Goal: Task Accomplishment & Management: Manage account settings

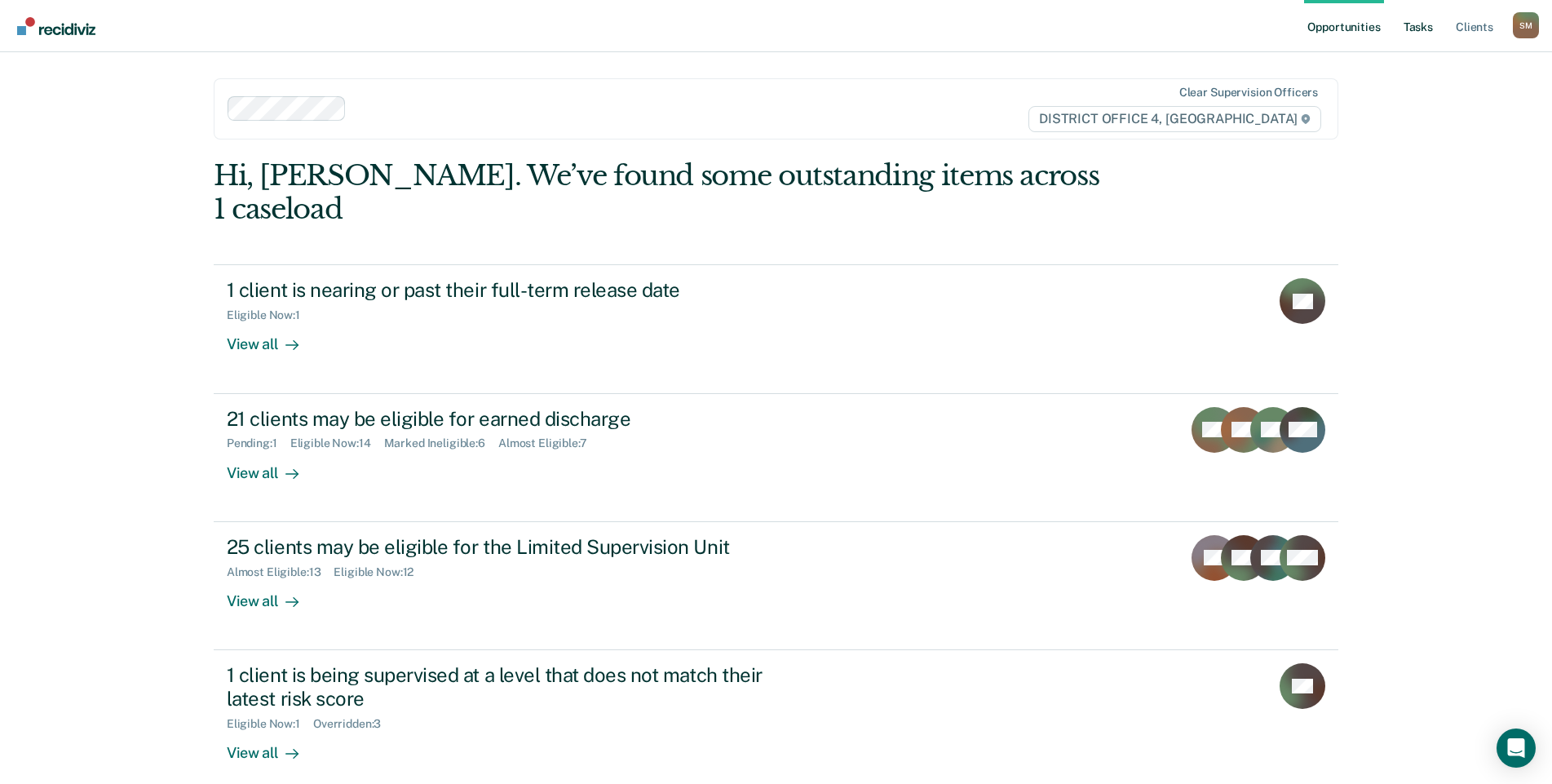
click at [1421, 25] on link "Tasks" at bounding box center [1418, 26] width 36 height 52
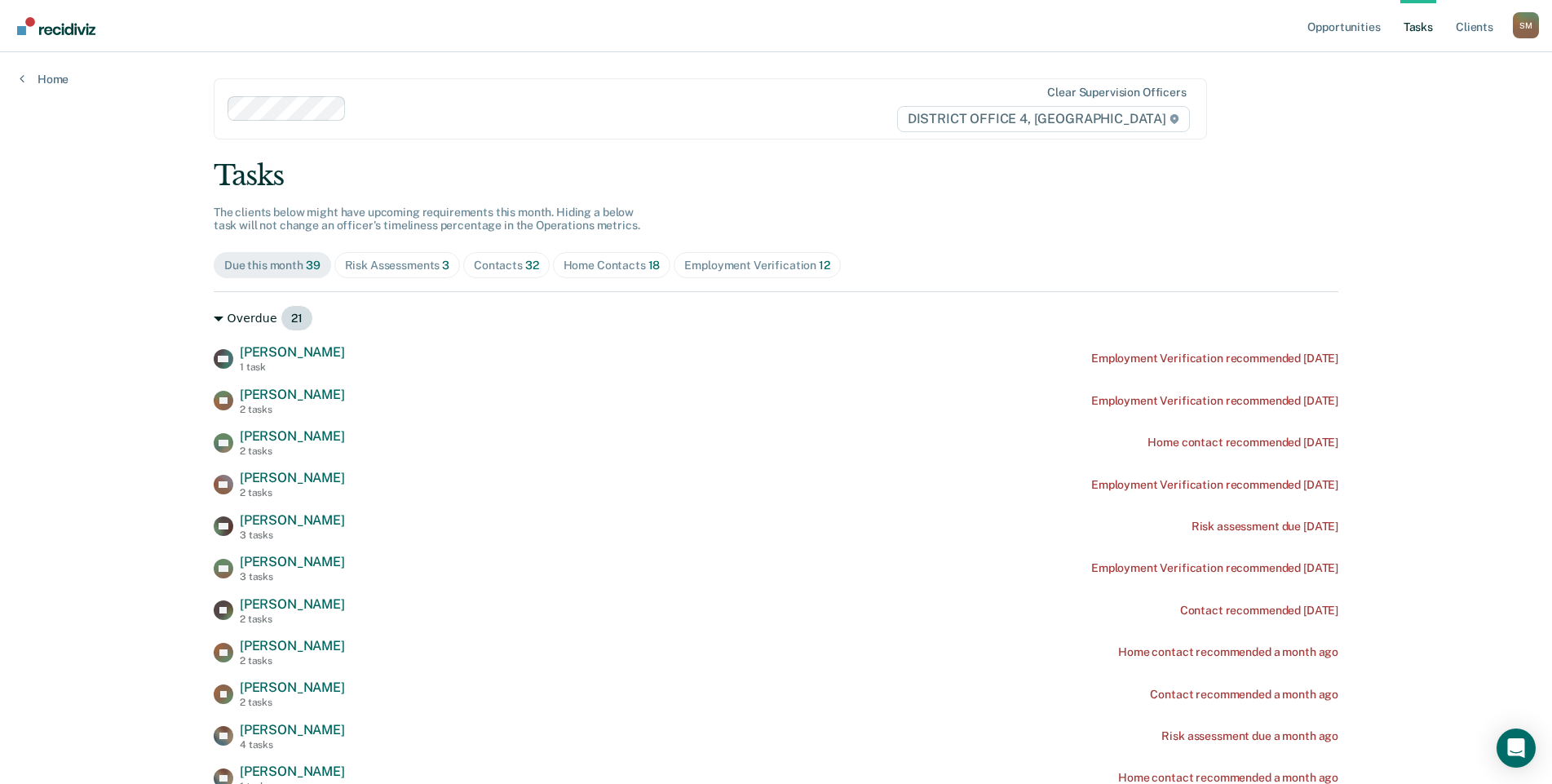
scroll to position [82, 0]
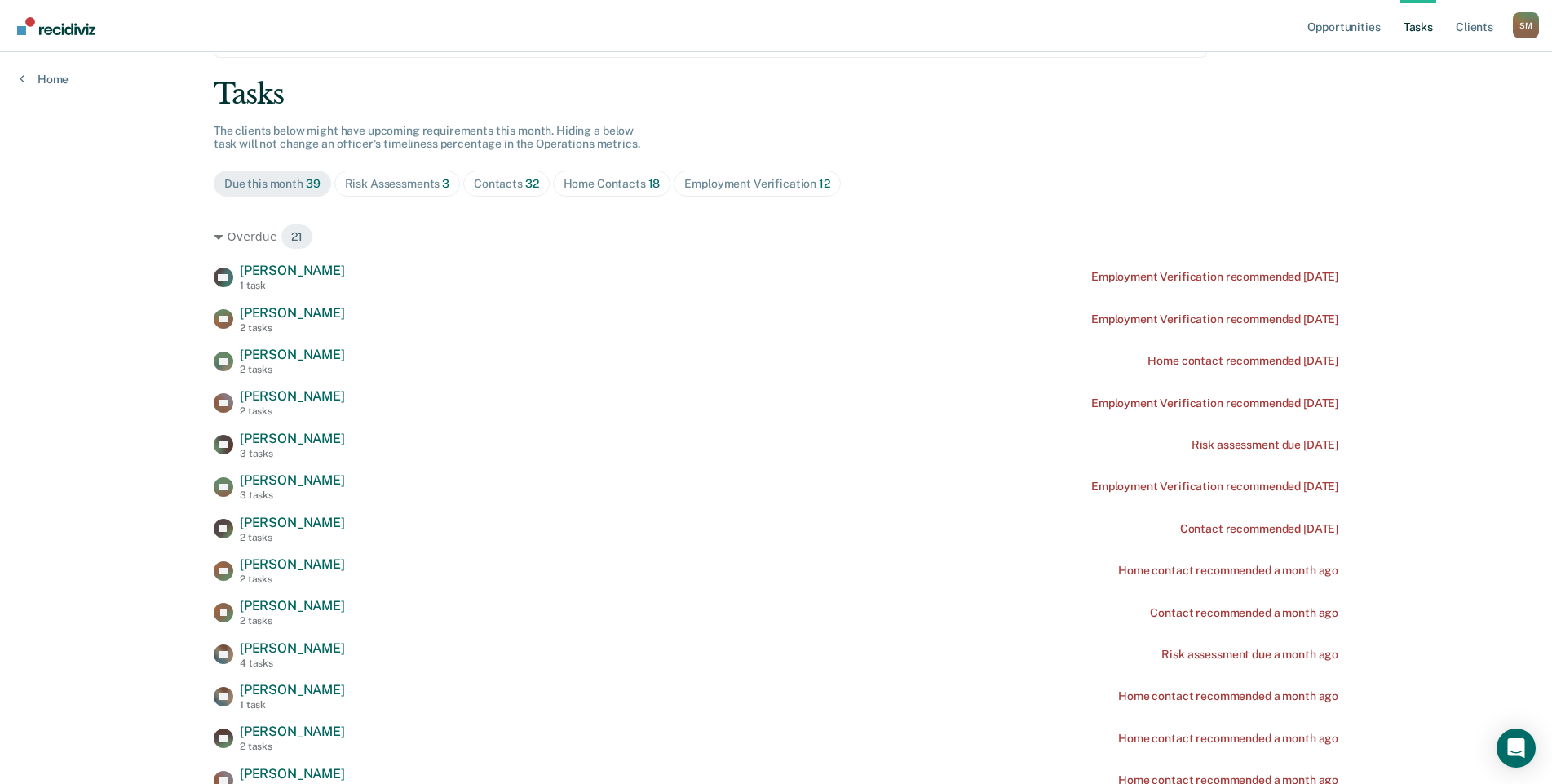
click at [604, 187] on div "Home Contacts 18" at bounding box center [613, 183] width 97 height 14
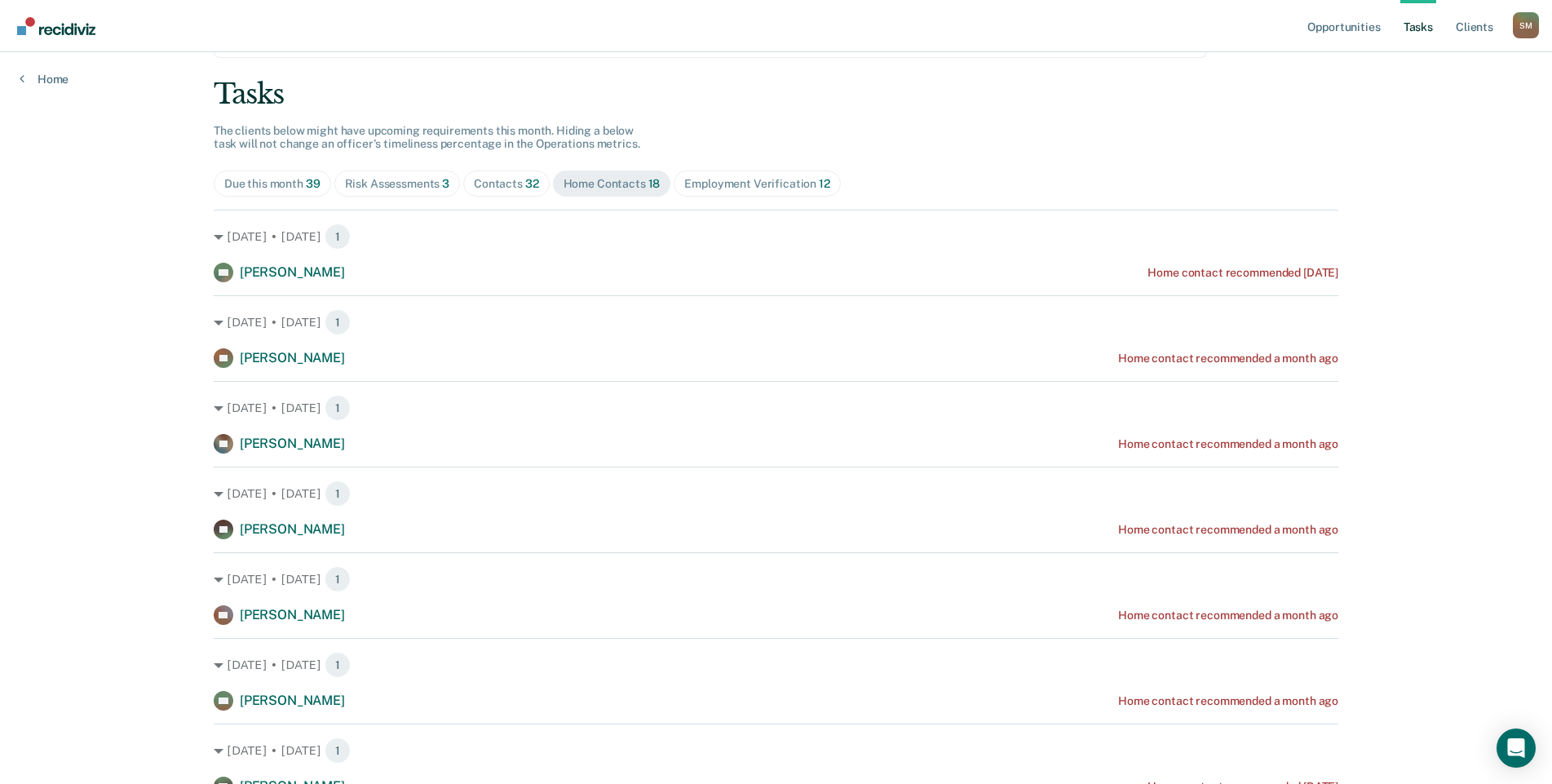
click at [490, 183] on div "Contacts 32" at bounding box center [506, 183] width 65 height 14
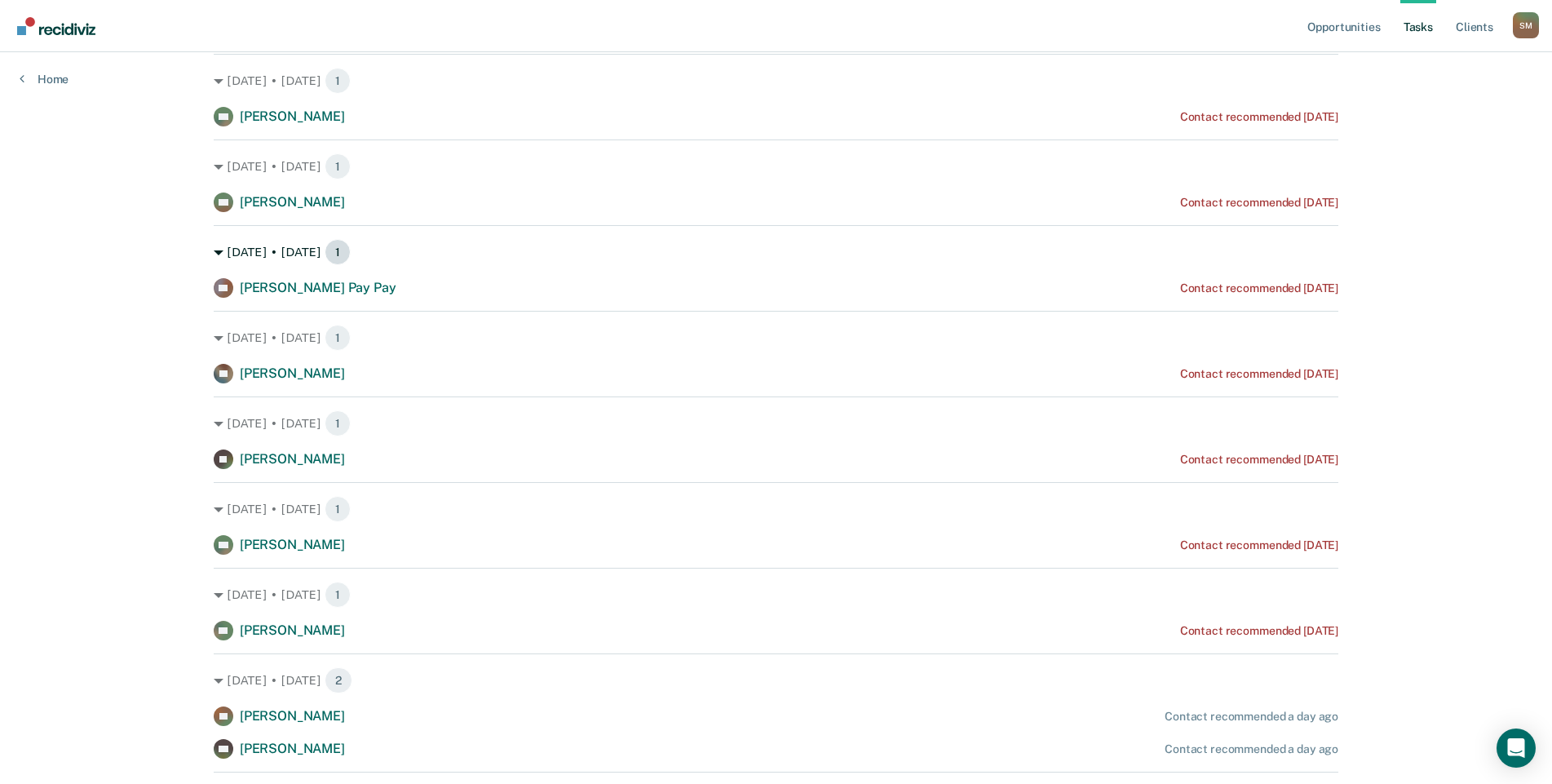
scroll to position [326, 0]
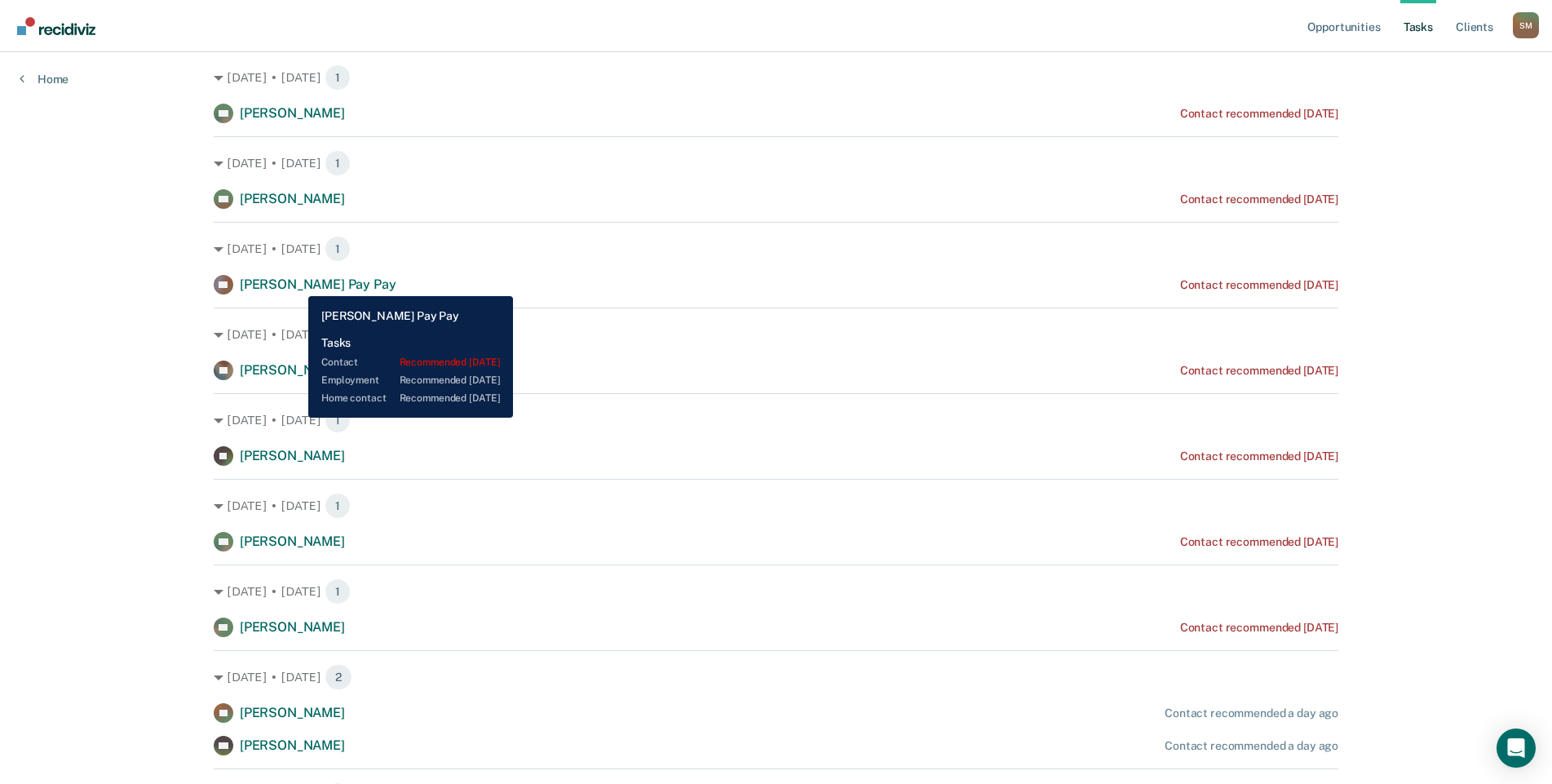
click at [296, 284] on span "[PERSON_NAME] Pay Pay" at bounding box center [318, 284] width 157 height 15
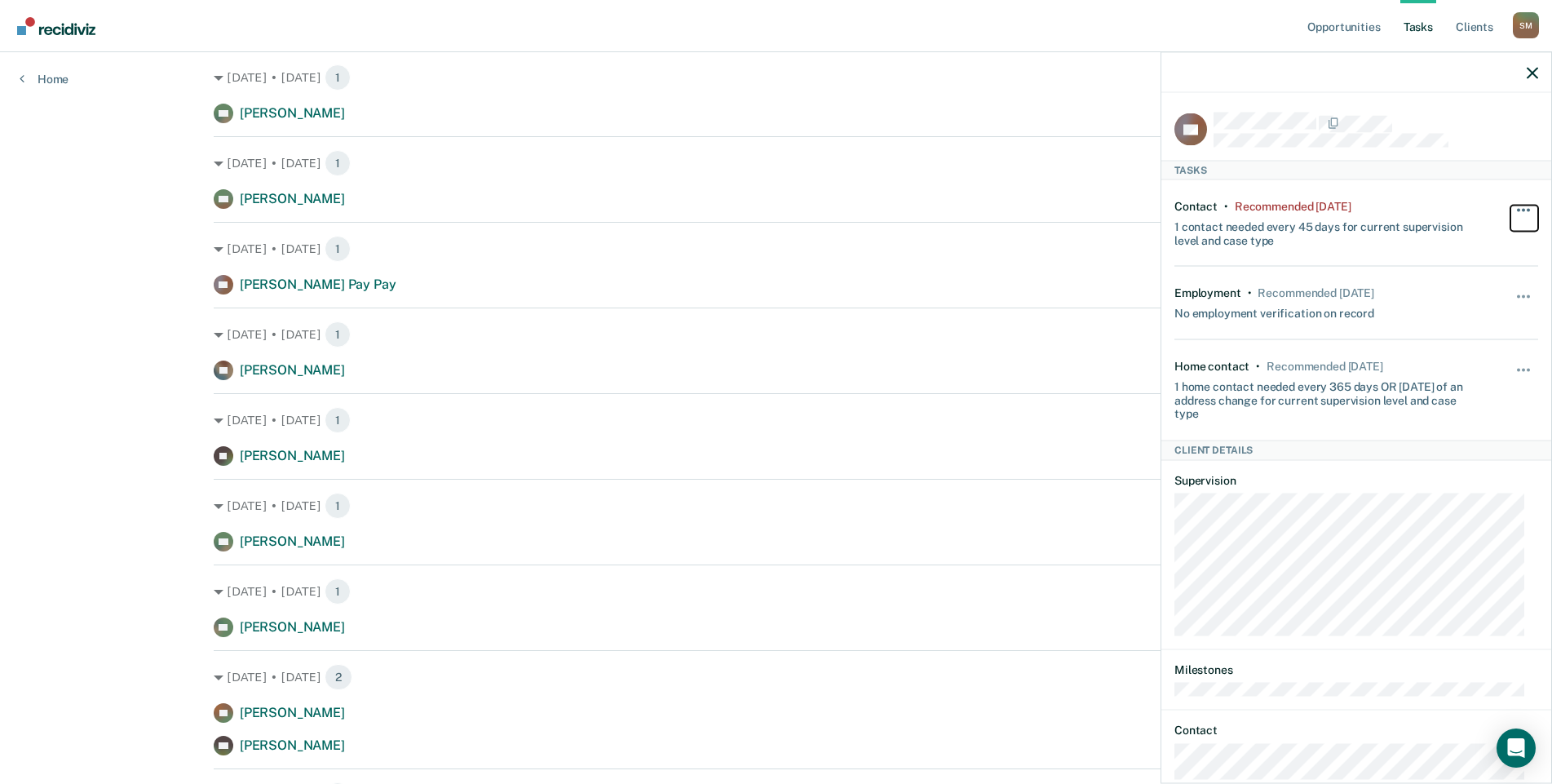
click at [1511, 212] on button "button" at bounding box center [1525, 218] width 28 height 26
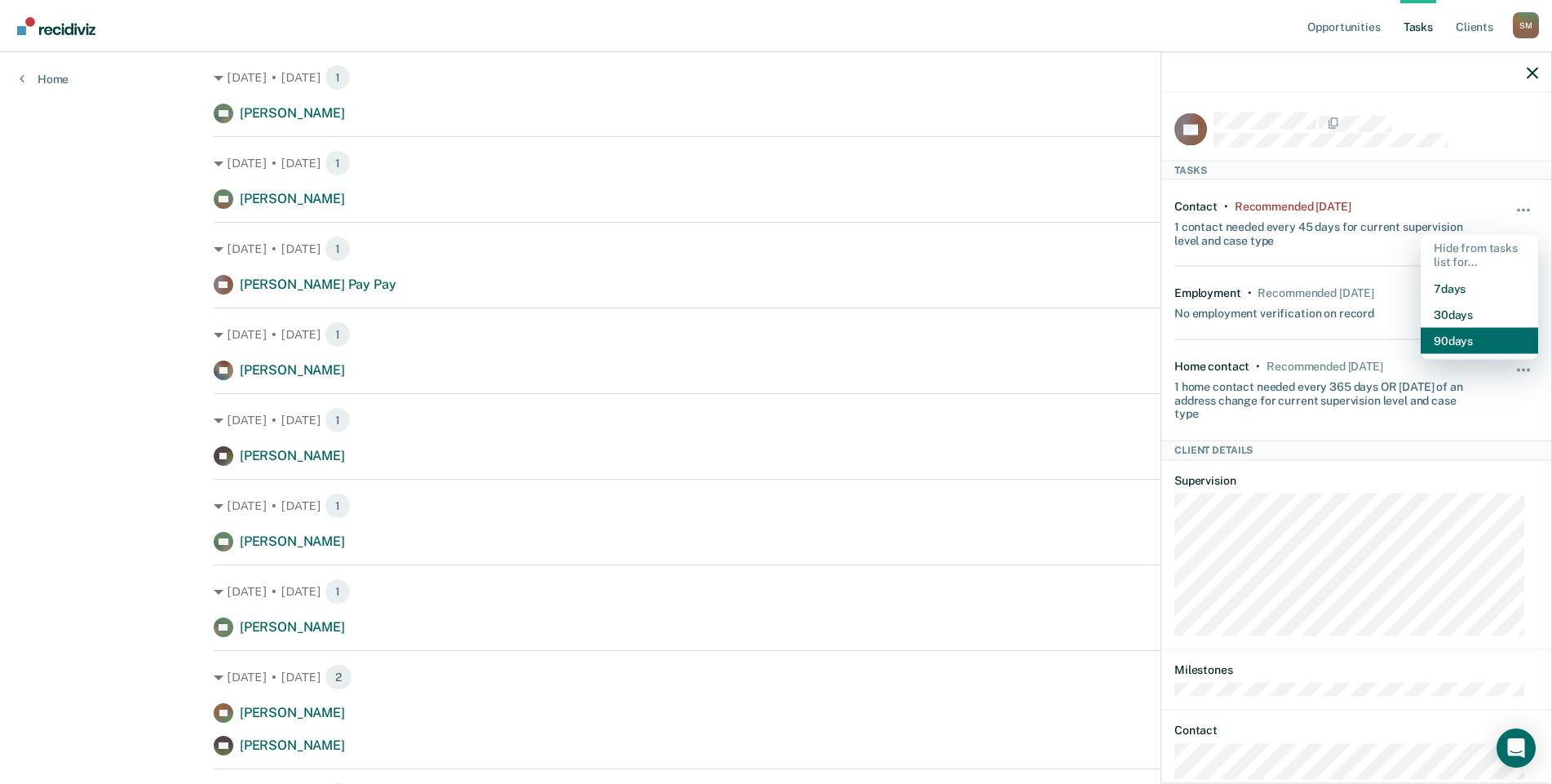
click at [1452, 340] on button "90 days" at bounding box center [1479, 340] width 118 height 26
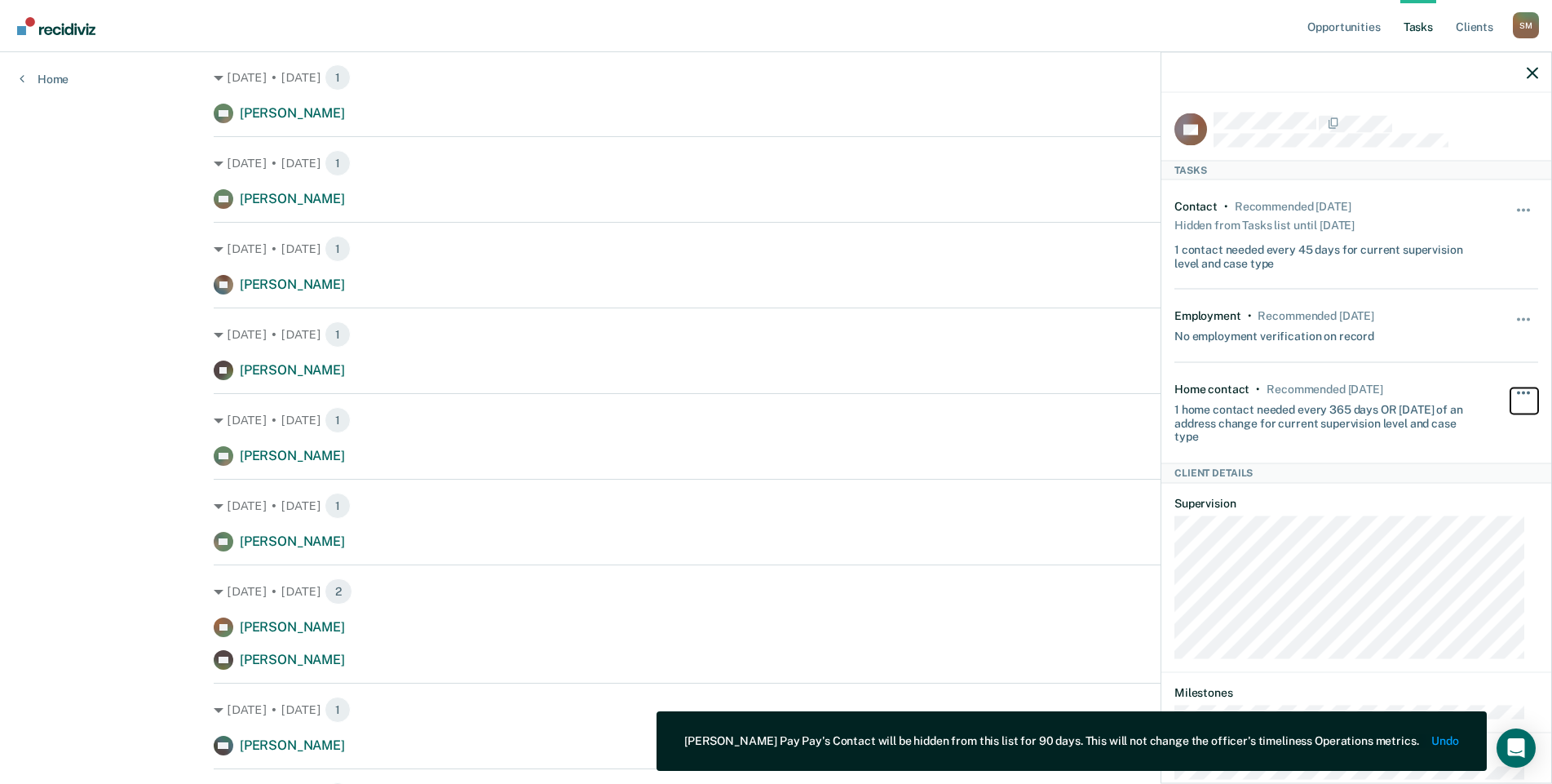
click at [1511, 388] on button "button" at bounding box center [1525, 400] width 28 height 26
click at [1462, 515] on button "90 days" at bounding box center [1479, 523] width 118 height 26
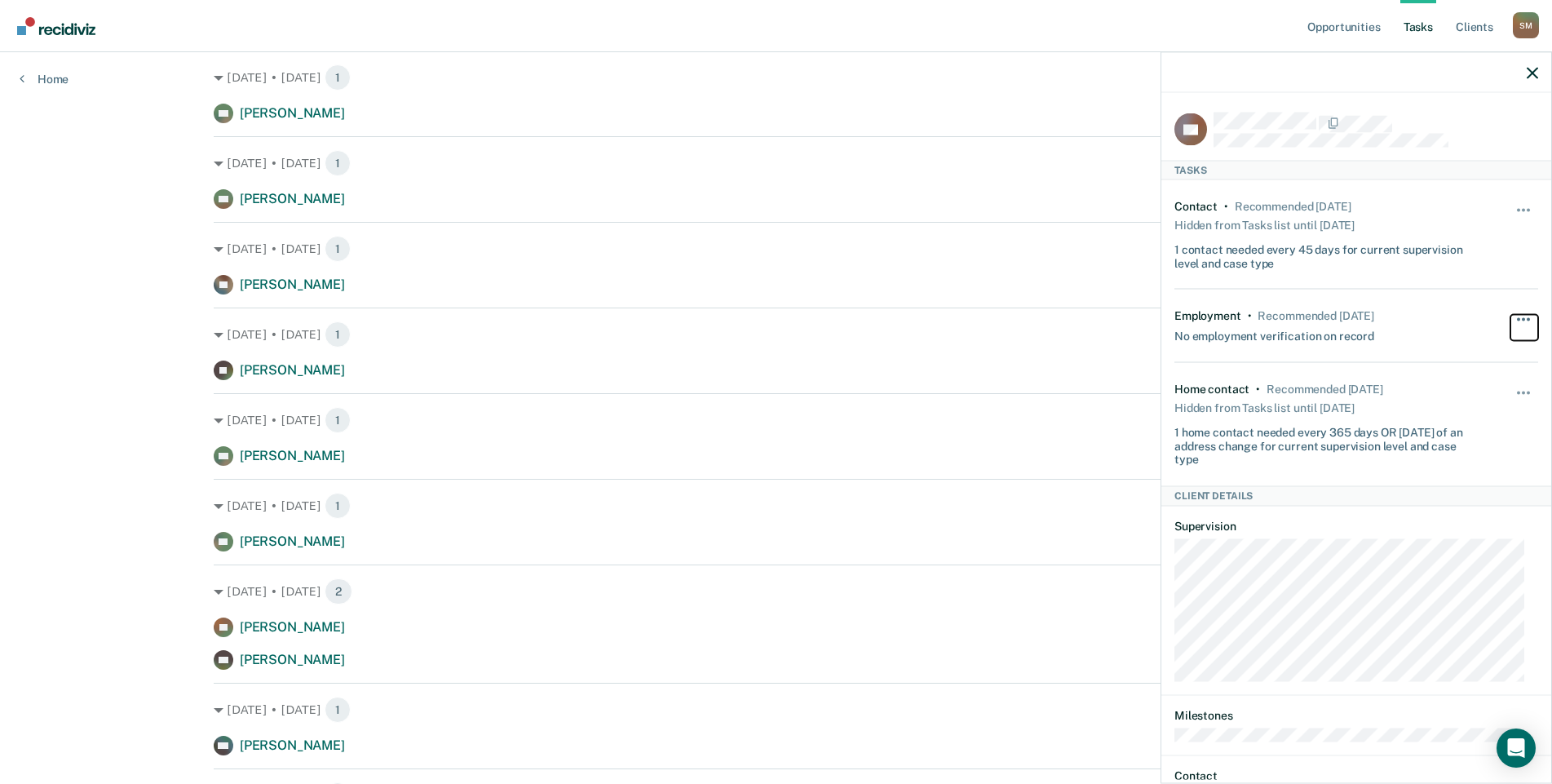
click at [1522, 318] on span "button" at bounding box center [1524, 320] width 3 height 3
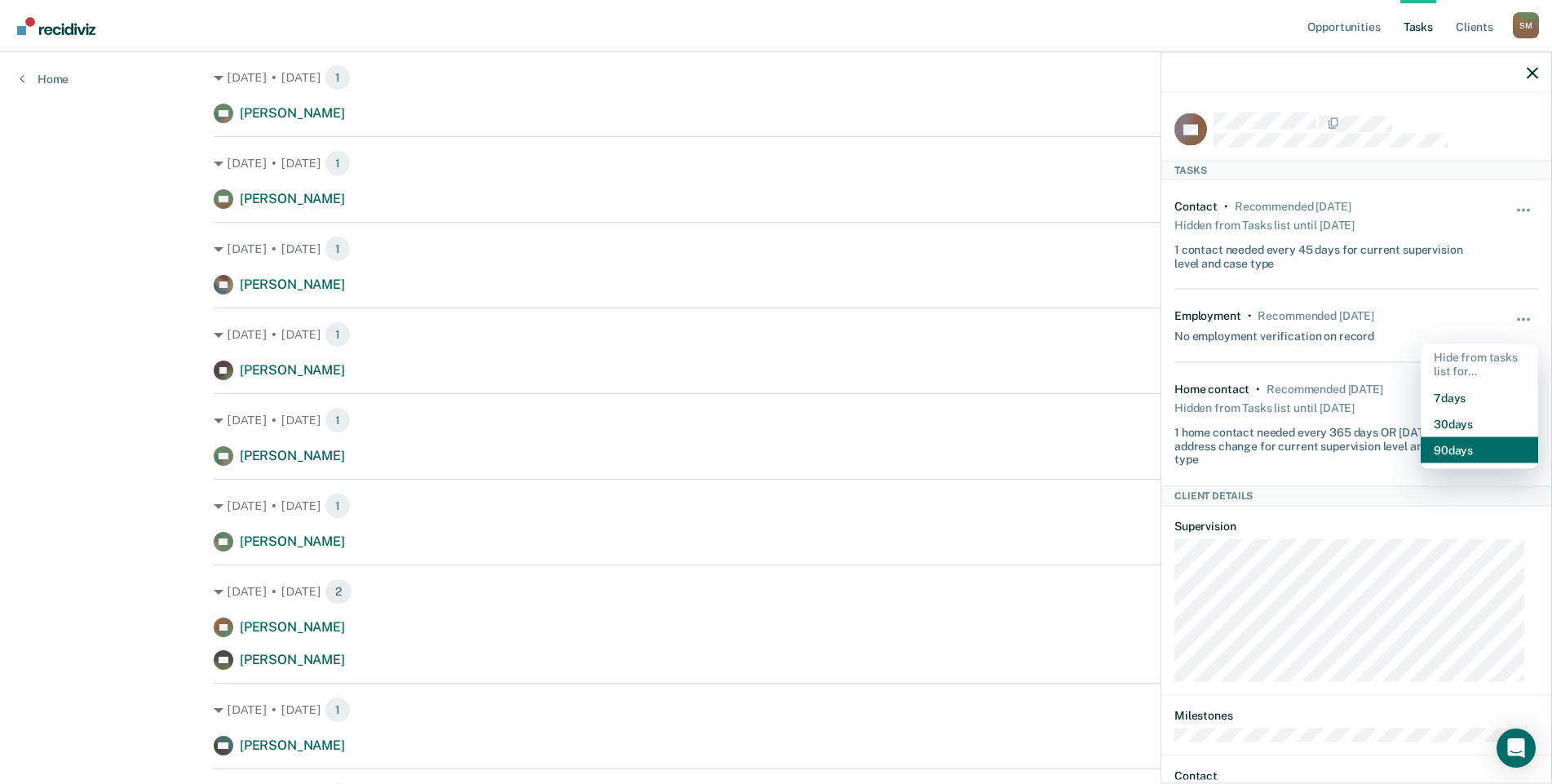
click at [1459, 446] on button "90 days" at bounding box center [1479, 449] width 118 height 26
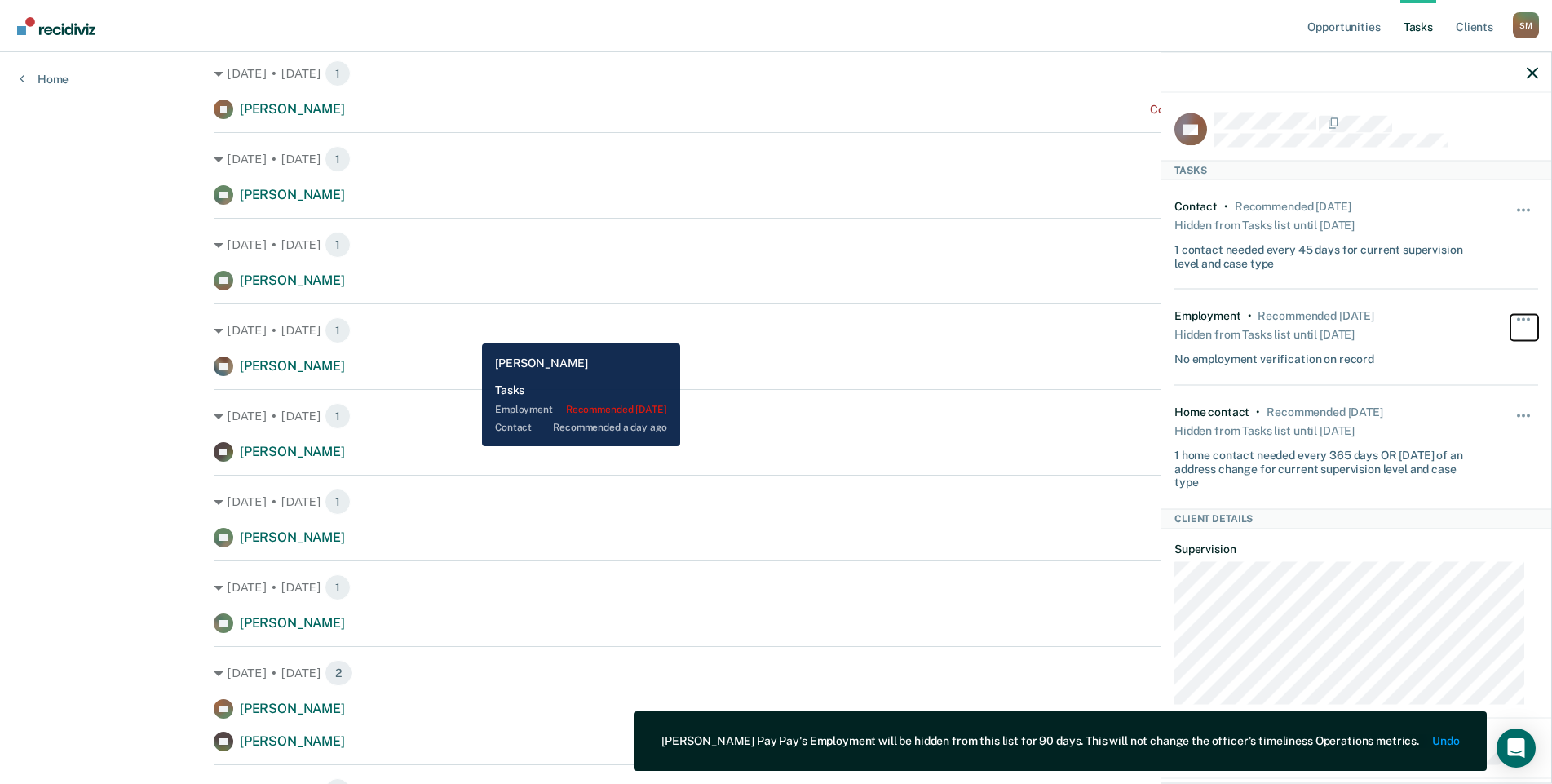
scroll to position [0, 0]
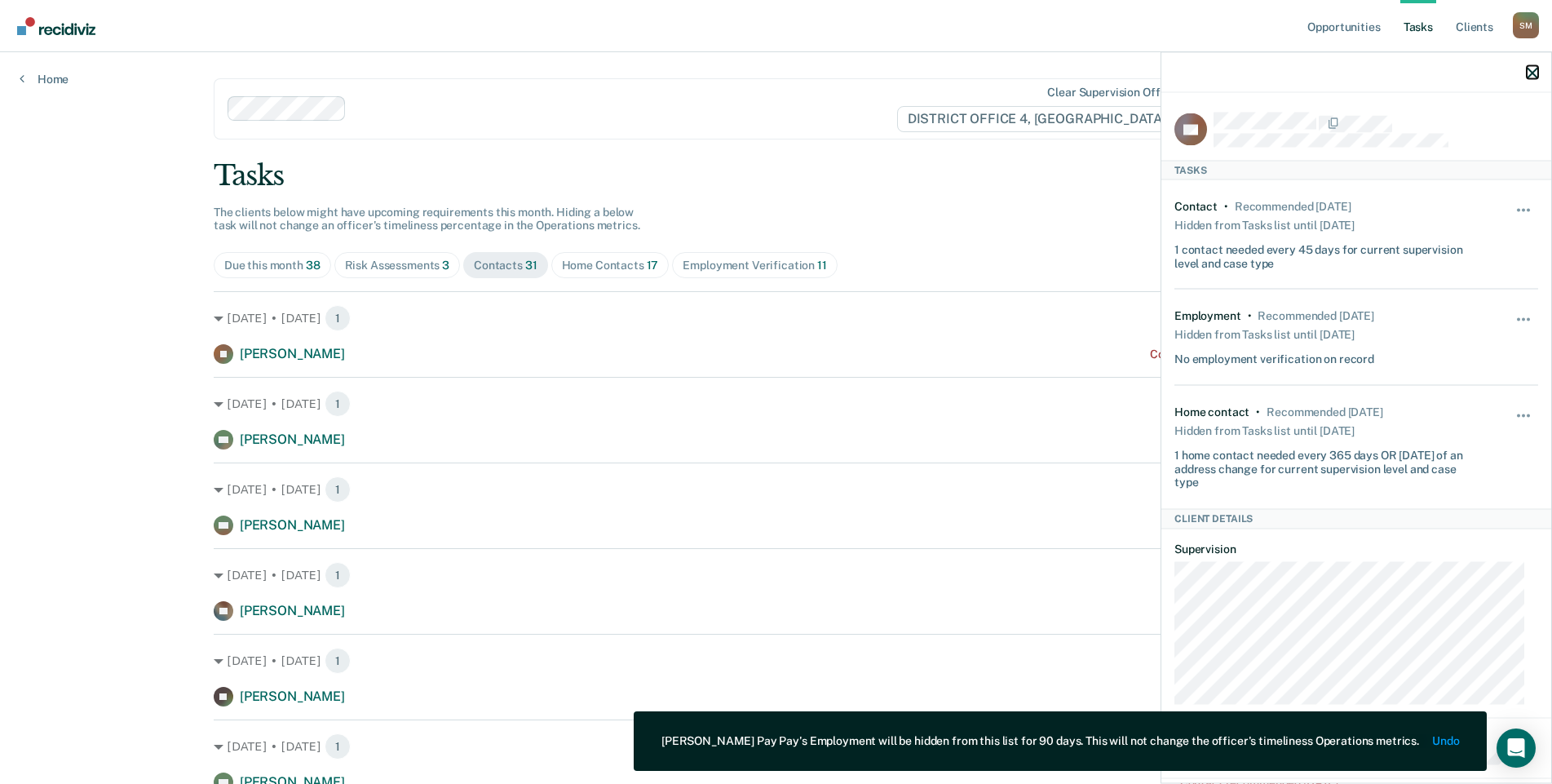
click at [1534, 72] on icon "button" at bounding box center [1532, 72] width 11 height 11
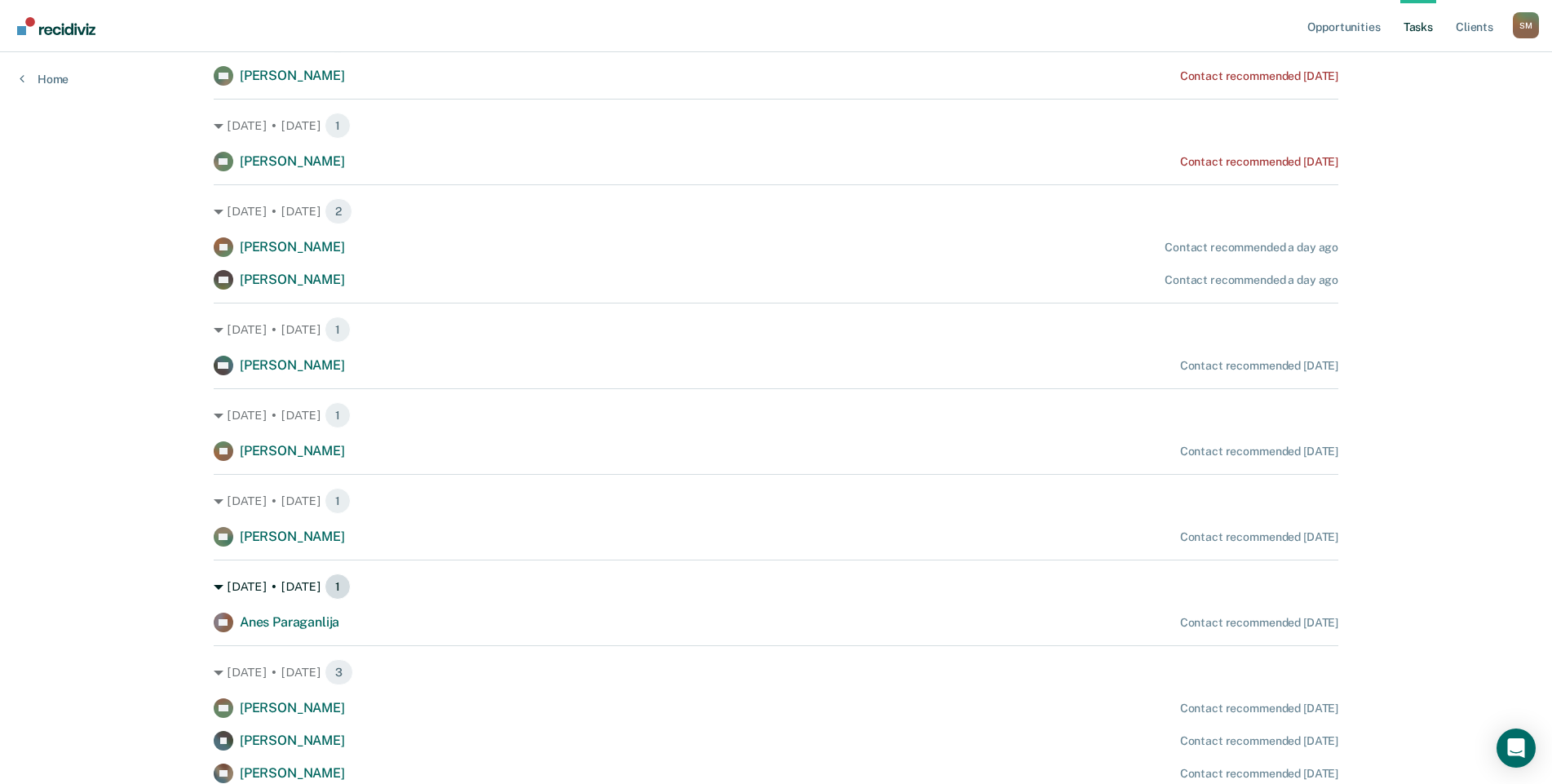
scroll to position [816, 0]
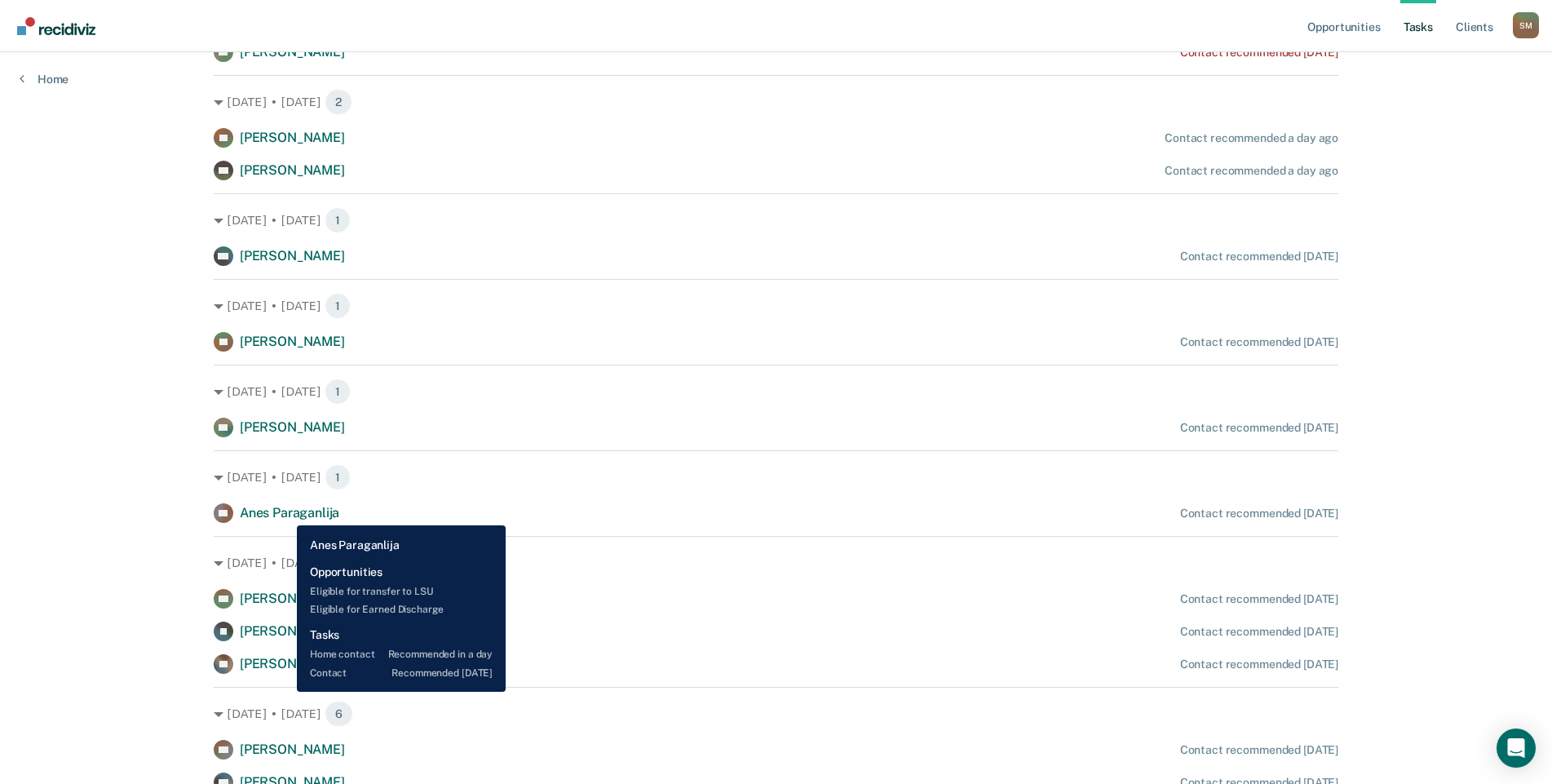
click at [285, 513] on span "Anes Paraganlija" at bounding box center [289, 513] width 100 height 15
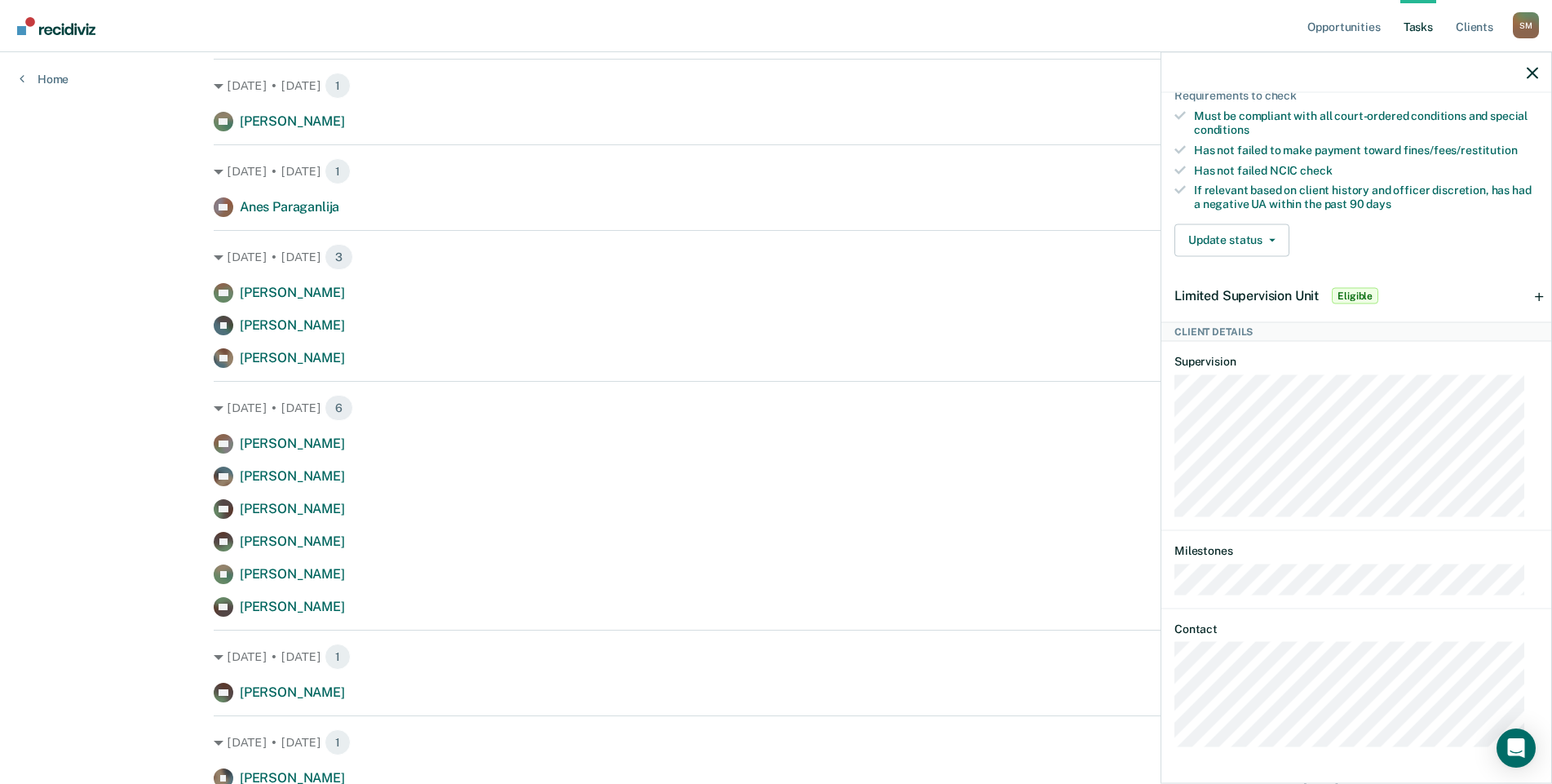
scroll to position [1141, 0]
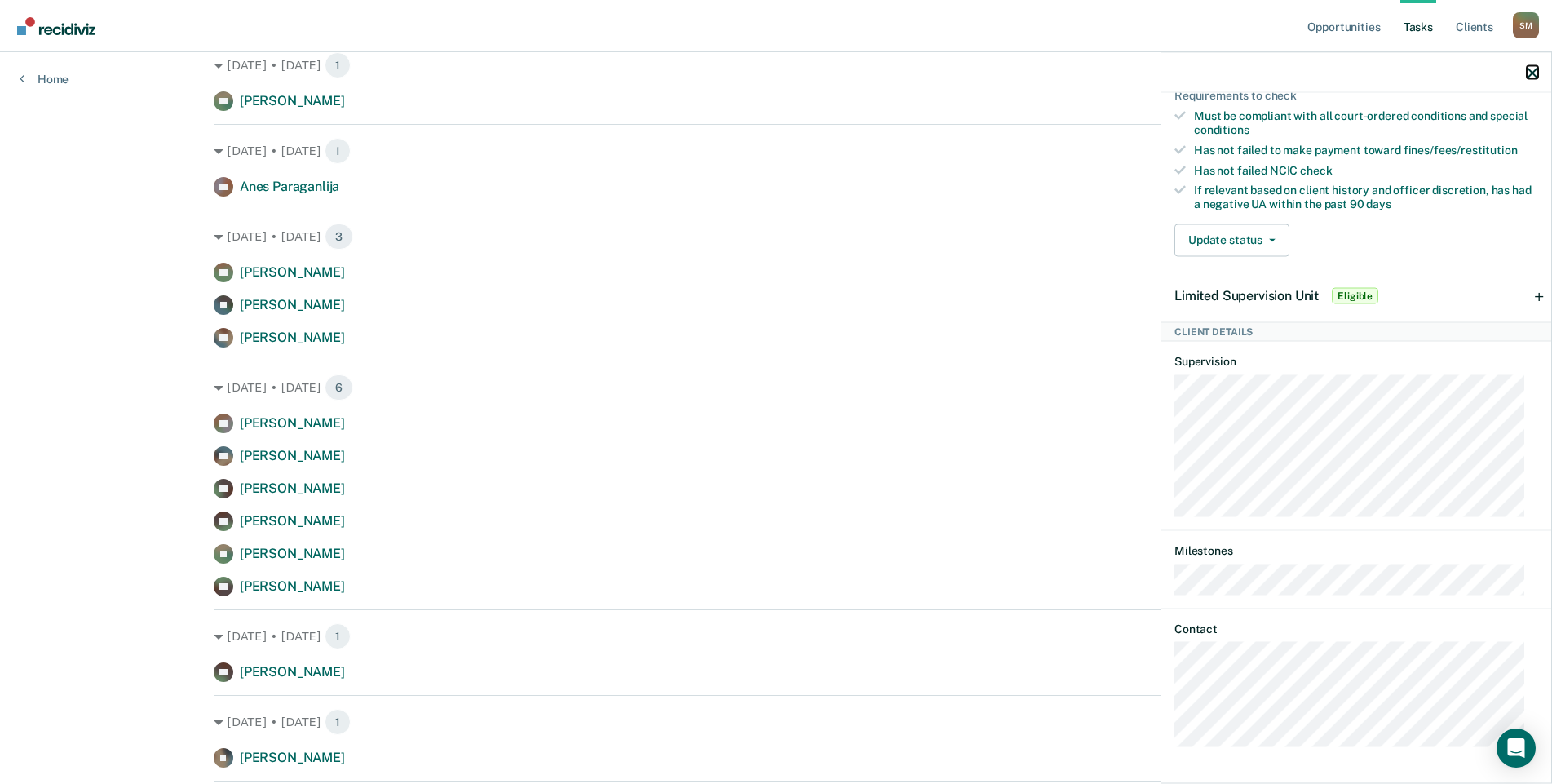
click at [1537, 69] on icon "button" at bounding box center [1532, 72] width 11 height 11
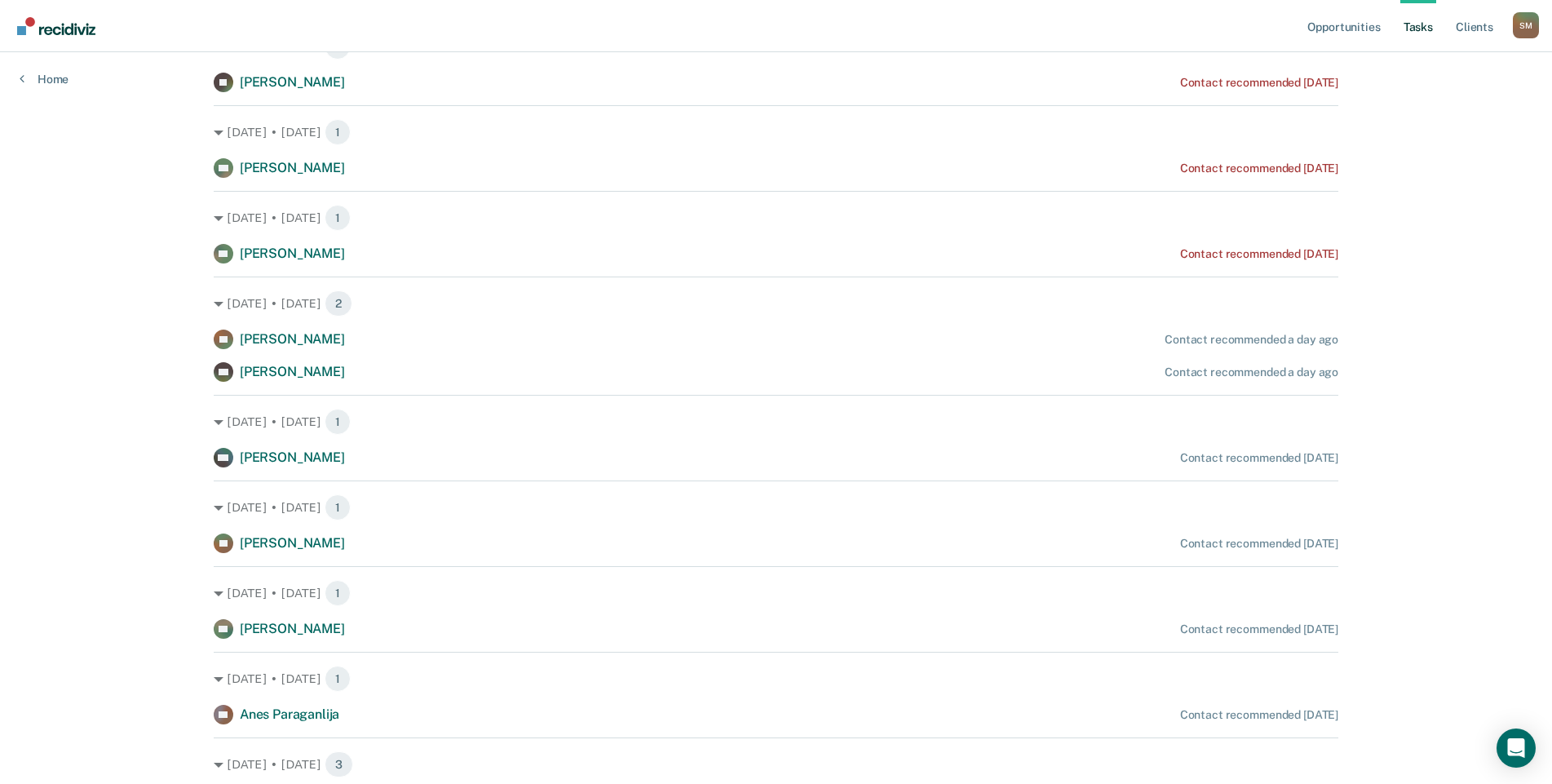
scroll to position [408, 0]
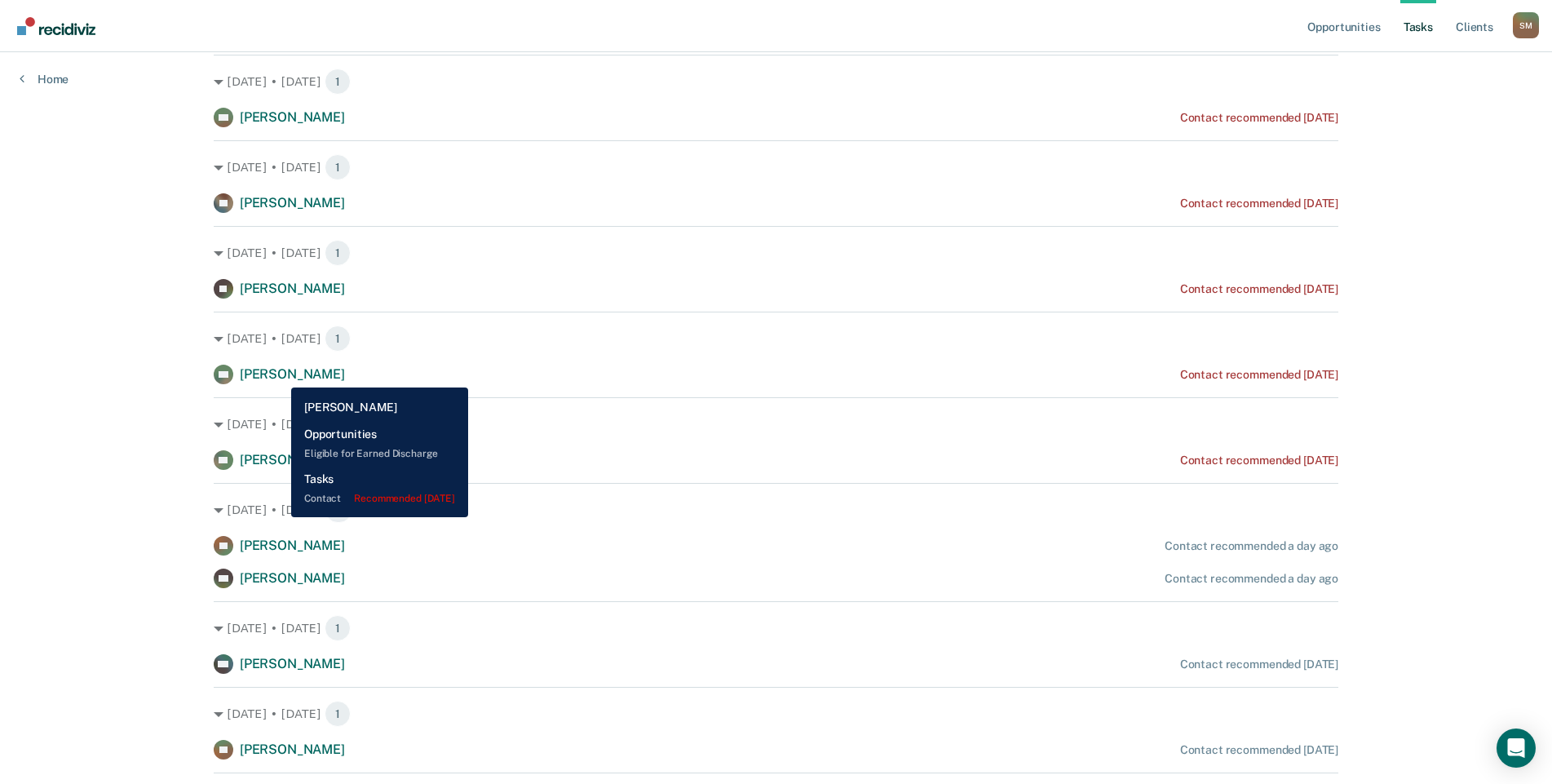
click at [279, 375] on span "[PERSON_NAME]" at bounding box center [292, 374] width 105 height 15
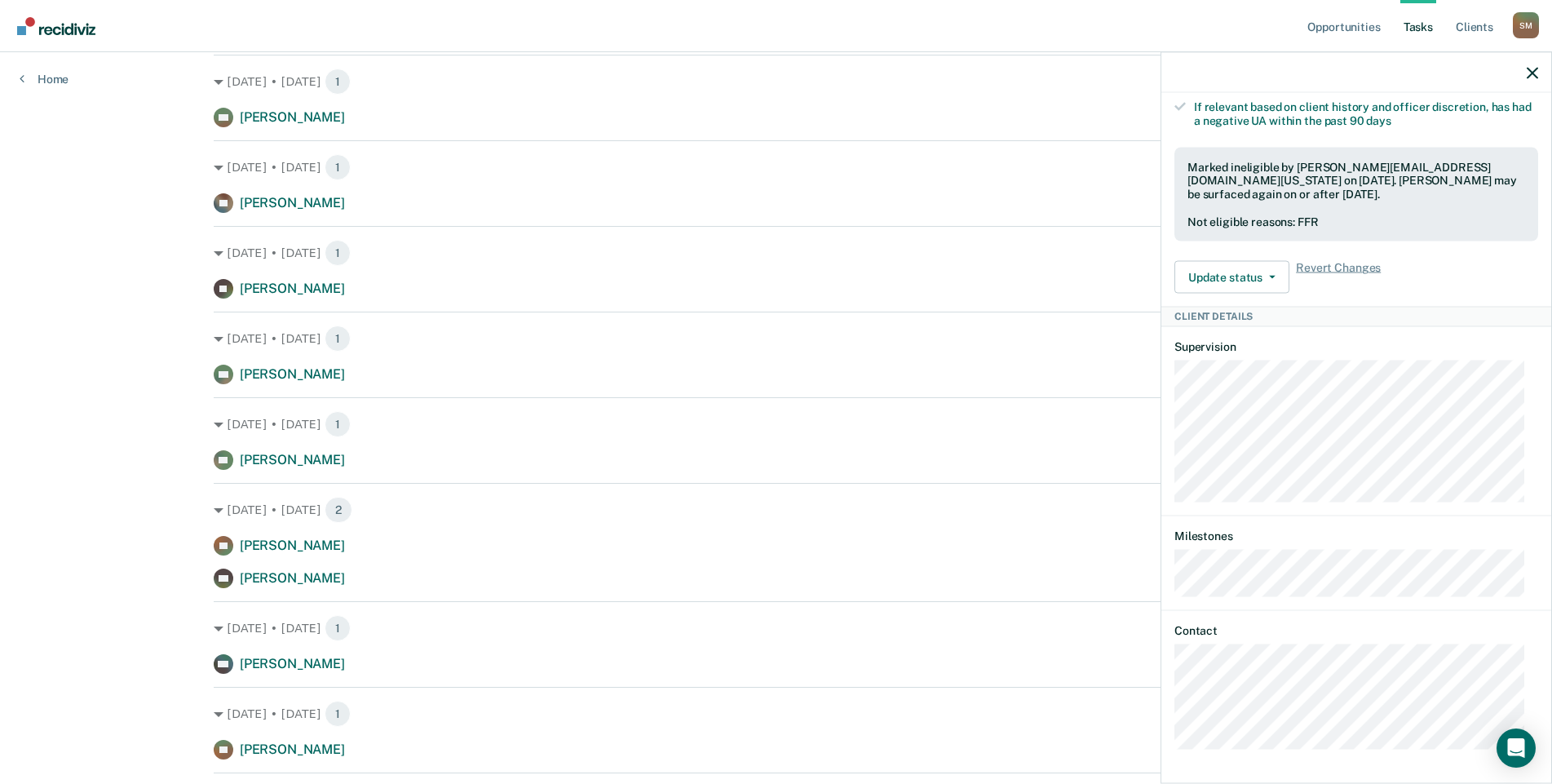
scroll to position [571, 0]
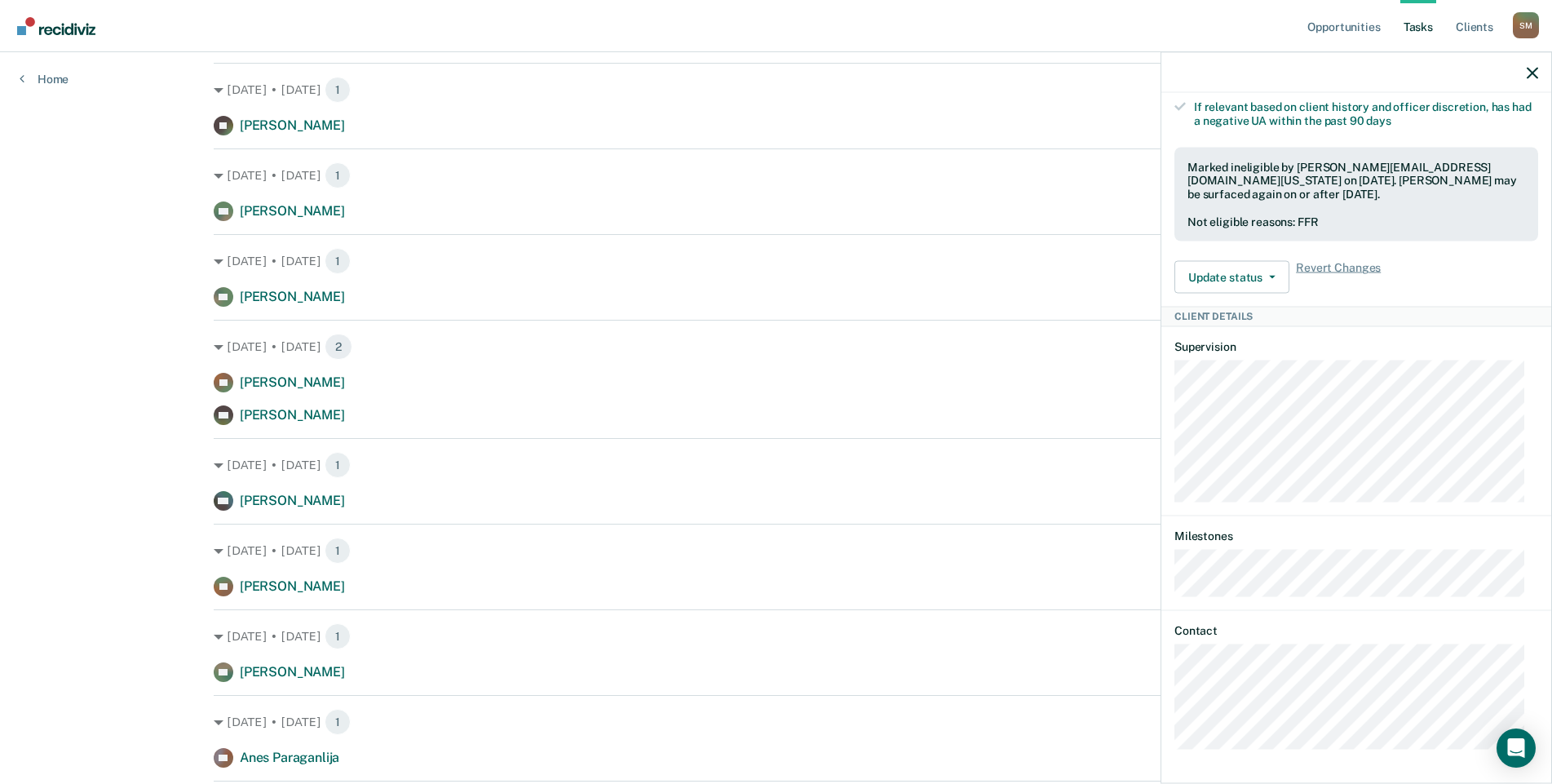
click at [1168, 703] on div "SM Tasks Contact • Recommended 3 days ago Last contact was on 8/14/25; 1 contac…" at bounding box center [1356, 436] width 390 height 687
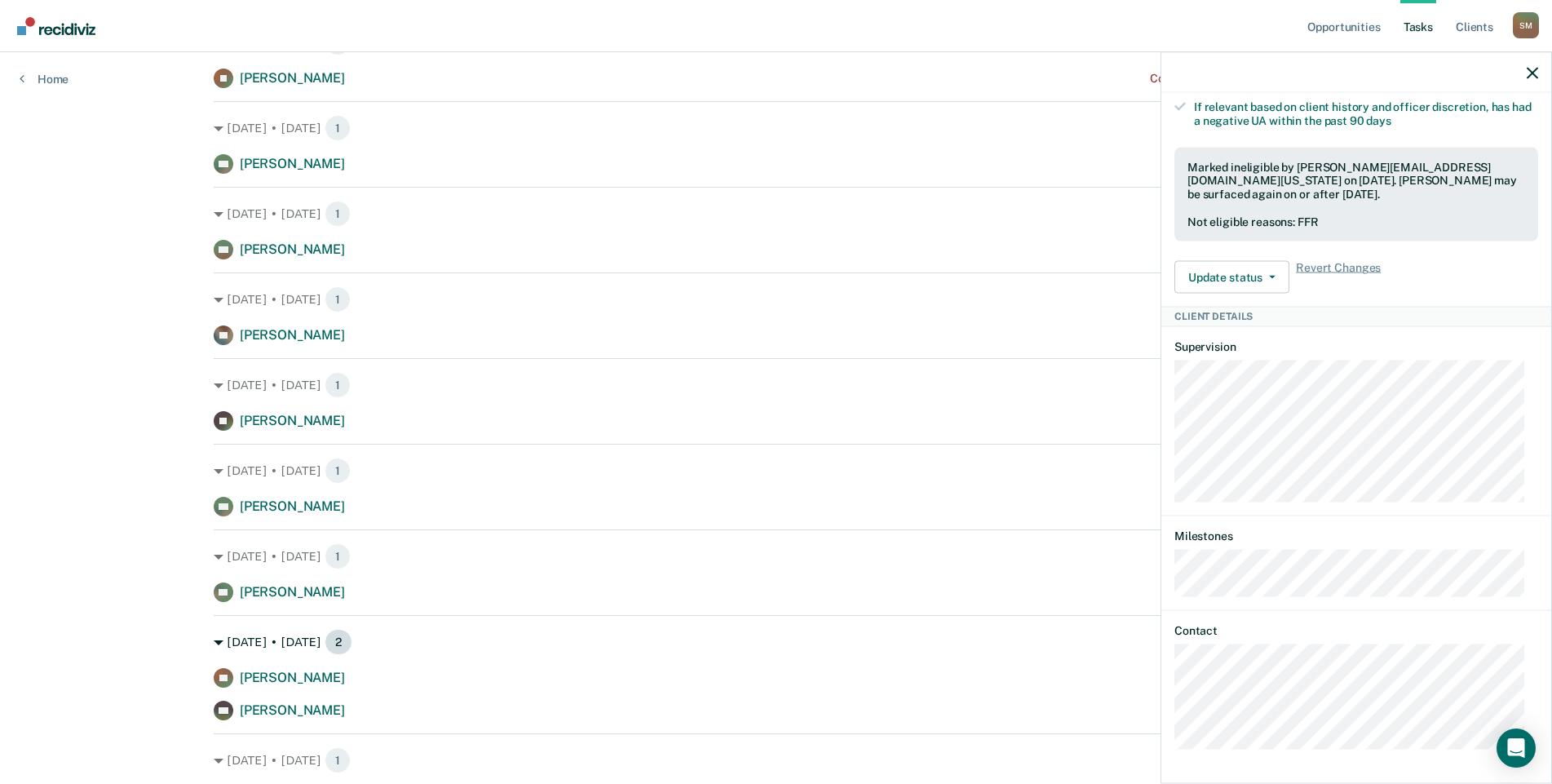
scroll to position [245, 0]
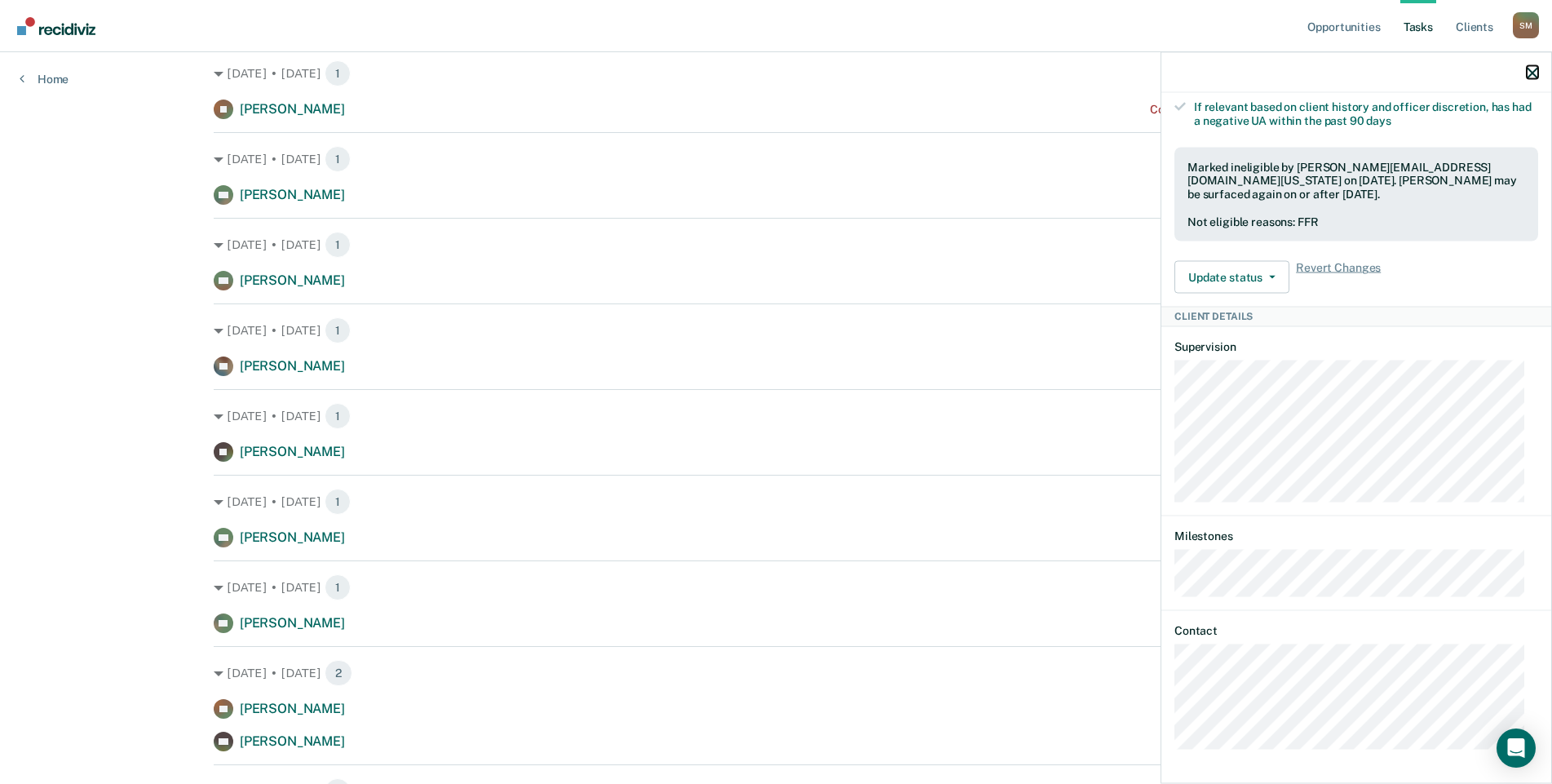
click at [1535, 69] on icon "button" at bounding box center [1532, 72] width 11 height 11
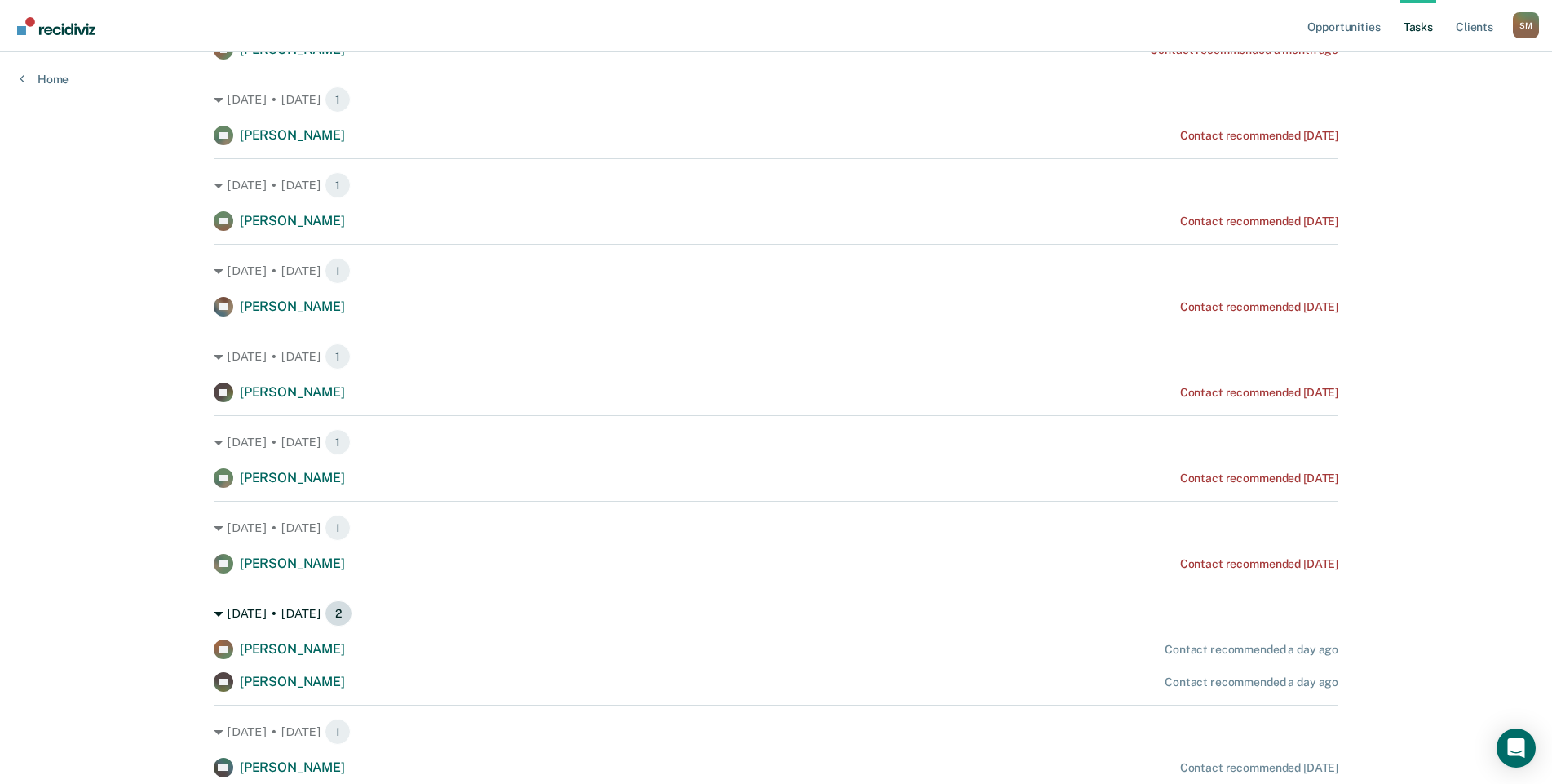
scroll to position [326, 0]
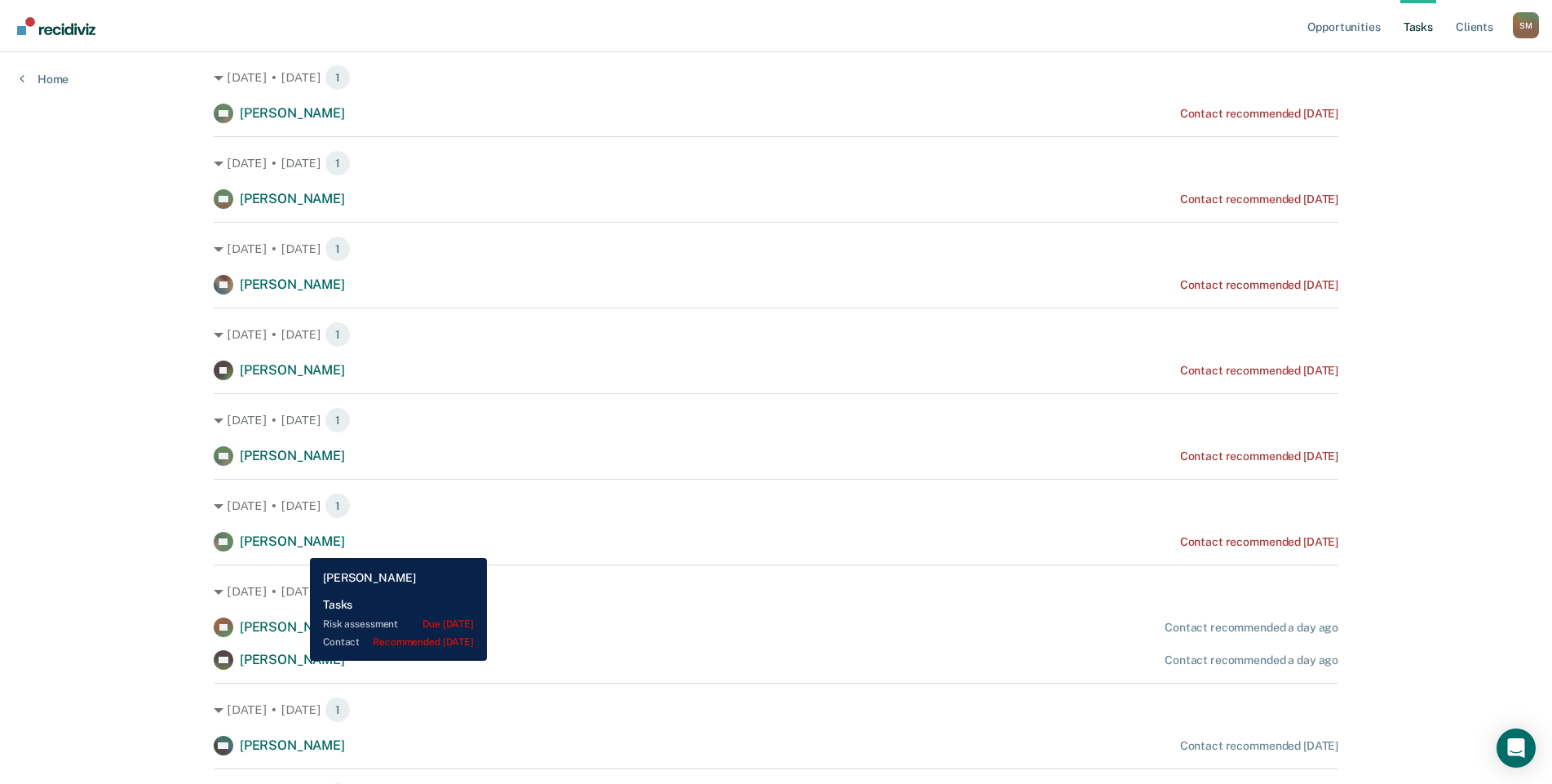
click at [298, 546] on span "[PERSON_NAME]" at bounding box center [292, 541] width 105 height 15
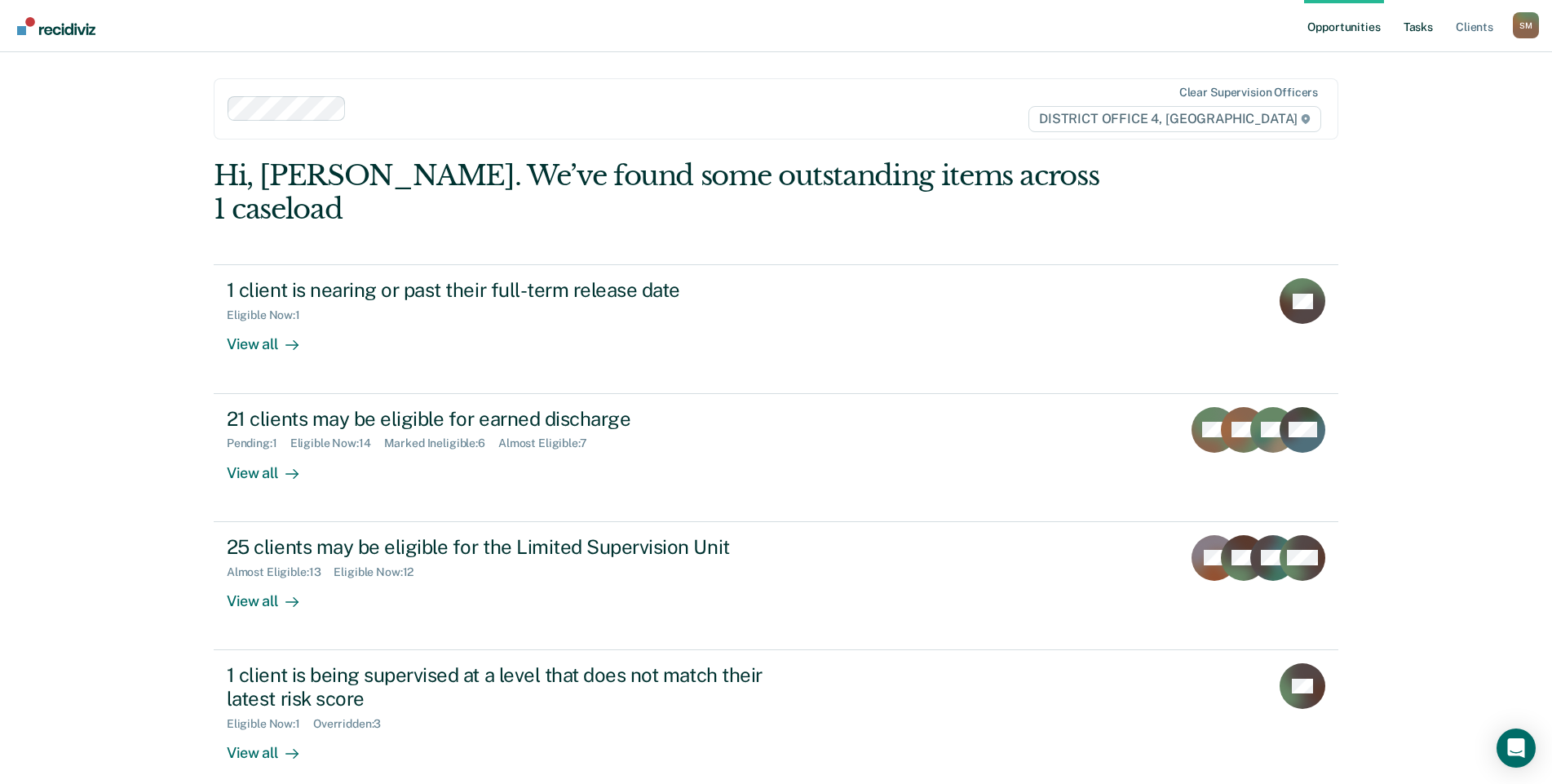
click at [1424, 25] on link "Tasks" at bounding box center [1418, 26] width 36 height 52
